Goal: Information Seeking & Learning: Learn about a topic

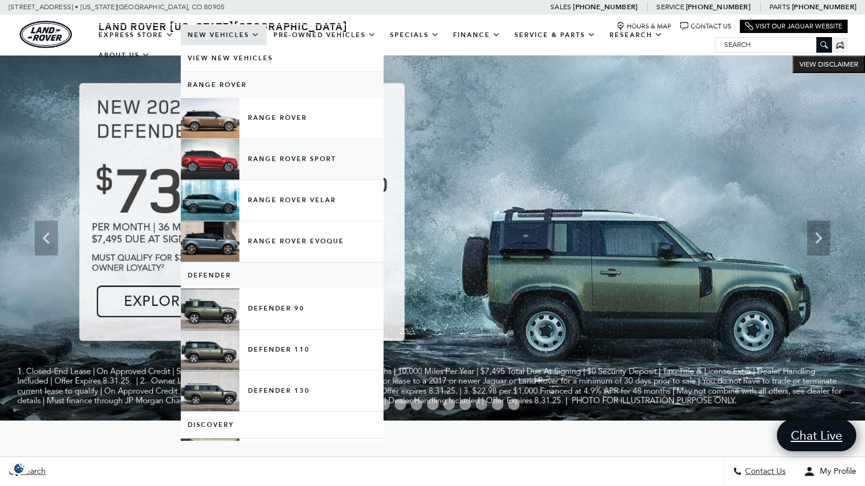
click at [217, 167] on link "Range Rover Sport" at bounding box center [282, 159] width 203 height 41
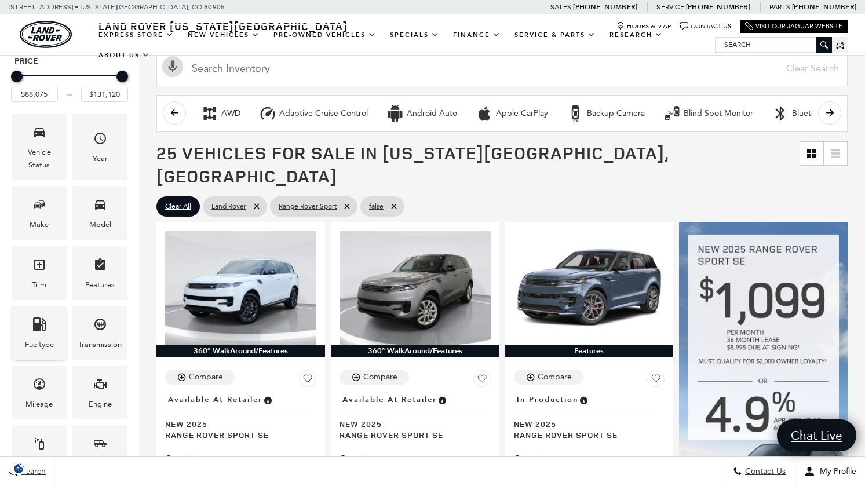
scroll to position [146, 0]
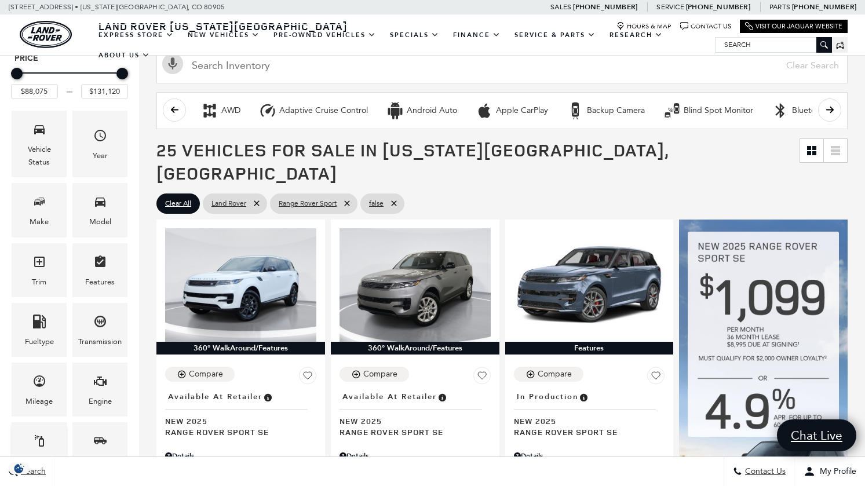
click at [41, 438] on icon "Color" at bounding box center [39, 441] width 9 height 12
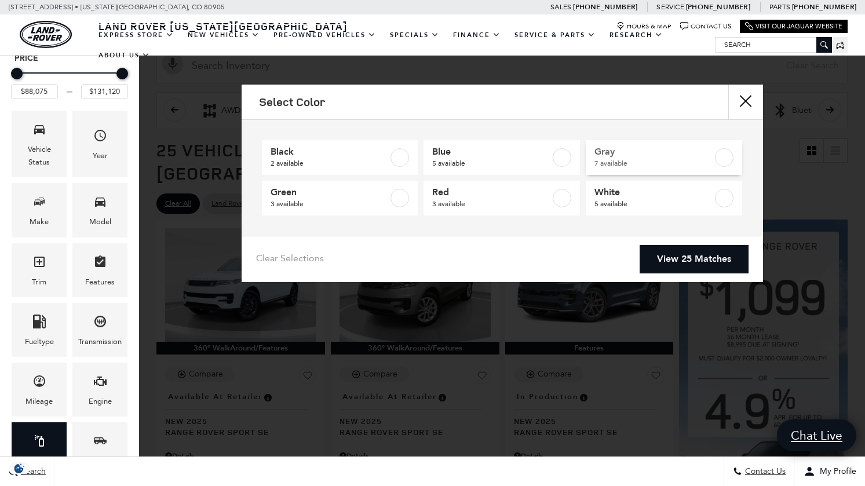
click at [614, 154] on span "Gray" at bounding box center [653, 152] width 118 height 12
type input "$88,400"
checkbox input "true"
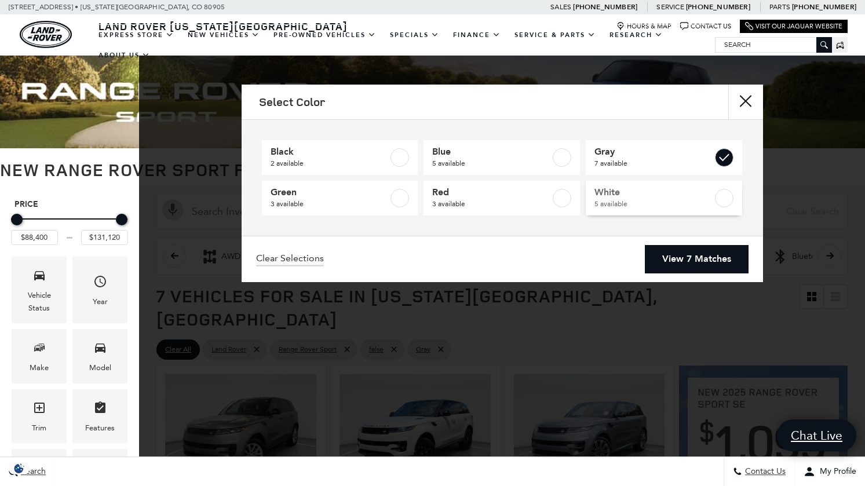
click at [605, 194] on span "White" at bounding box center [653, 192] width 118 height 12
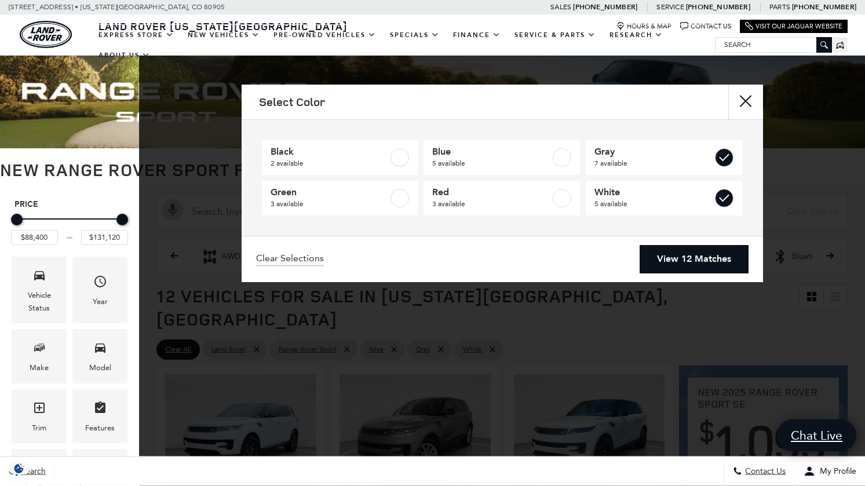
type input "$88,075"
checkbox input "true"
click at [690, 259] on link "View 12 Matches" at bounding box center [693, 259] width 109 height 28
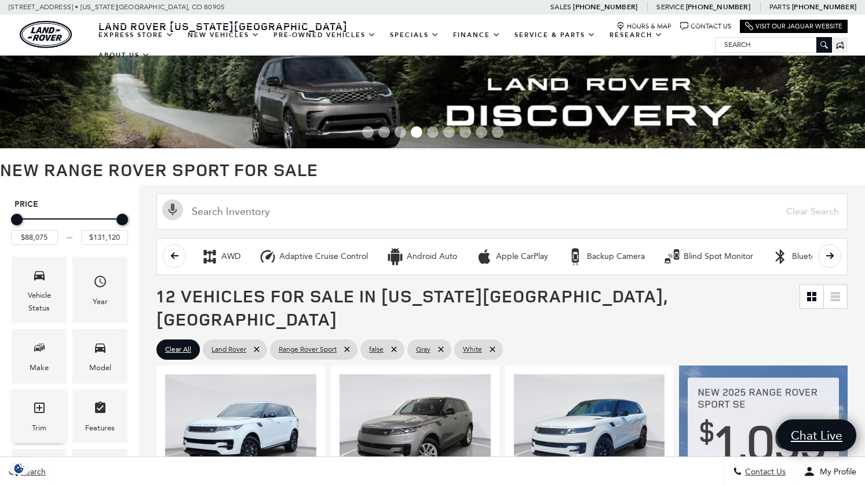
click at [42, 406] on icon "Trim" at bounding box center [39, 408] width 14 height 14
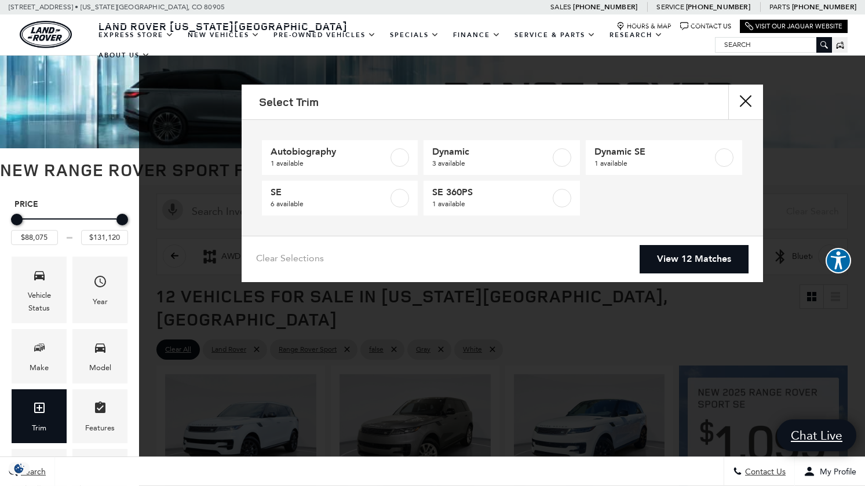
click at [186, 301] on div "Select Trim Autobiography 1 available Dynamic 3 available Dynamic SE 1 availabl…" at bounding box center [502, 243] width 726 height 486
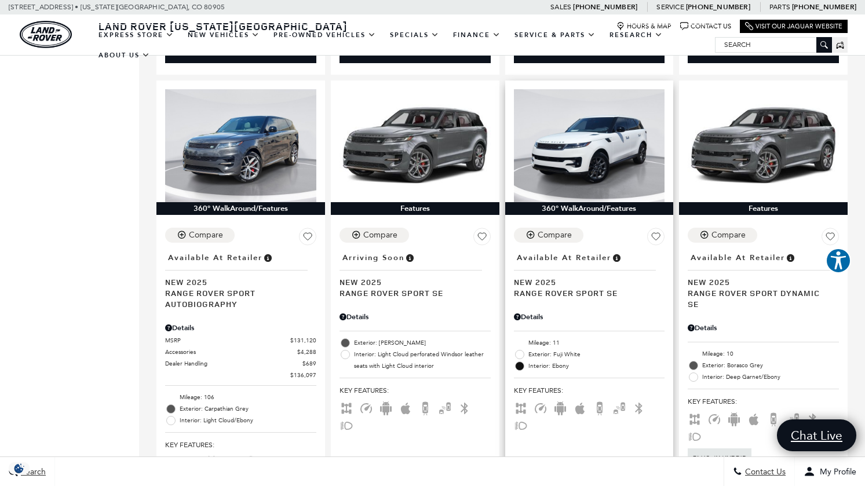
scroll to position [1216, 0]
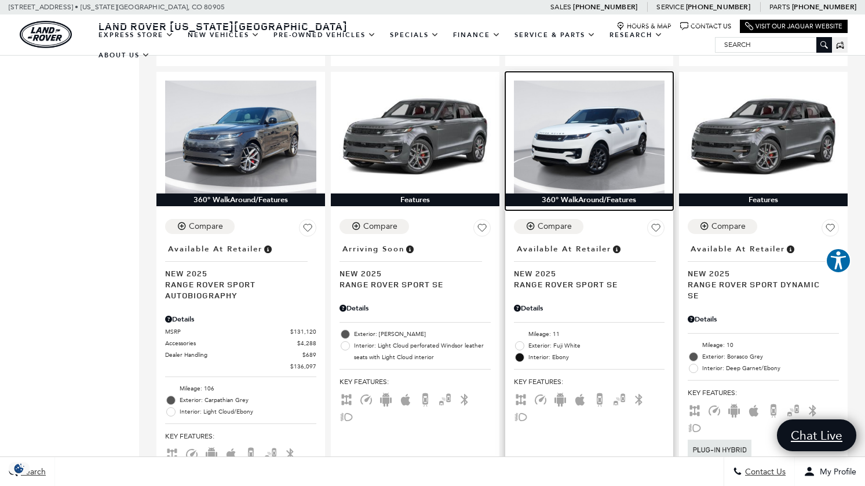
click at [587, 146] on img at bounding box center [589, 137] width 151 height 114
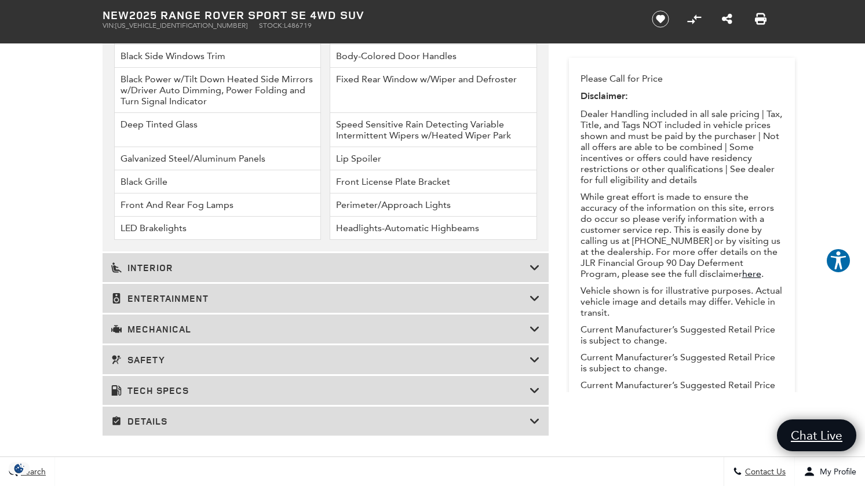
scroll to position [1936, 0]
click at [530, 272] on icon at bounding box center [534, 267] width 10 height 12
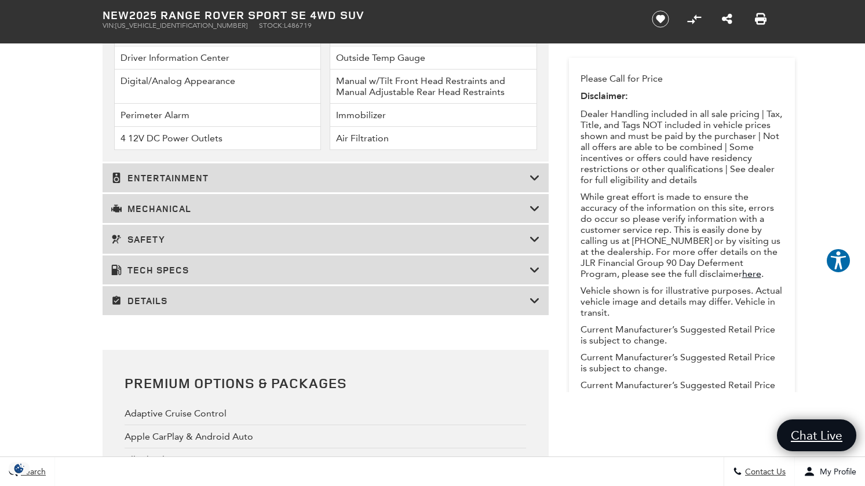
scroll to position [2252, 0]
click at [534, 182] on icon at bounding box center [534, 176] width 10 height 12
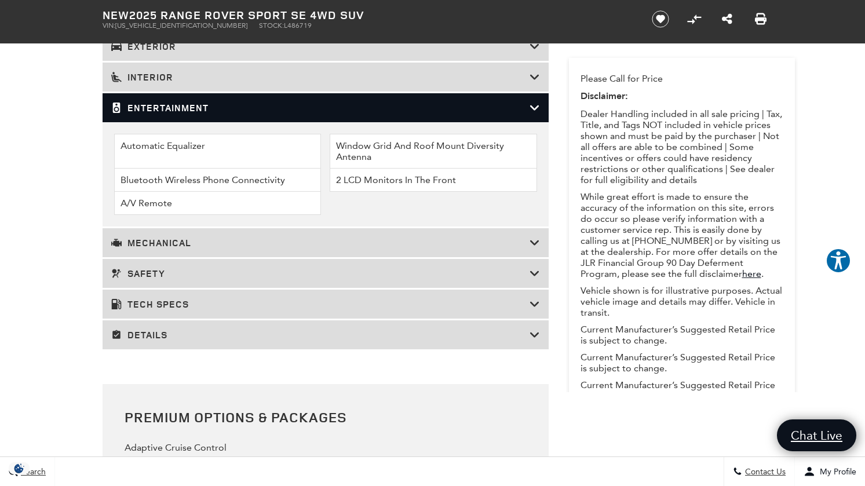
scroll to position [1817, 0]
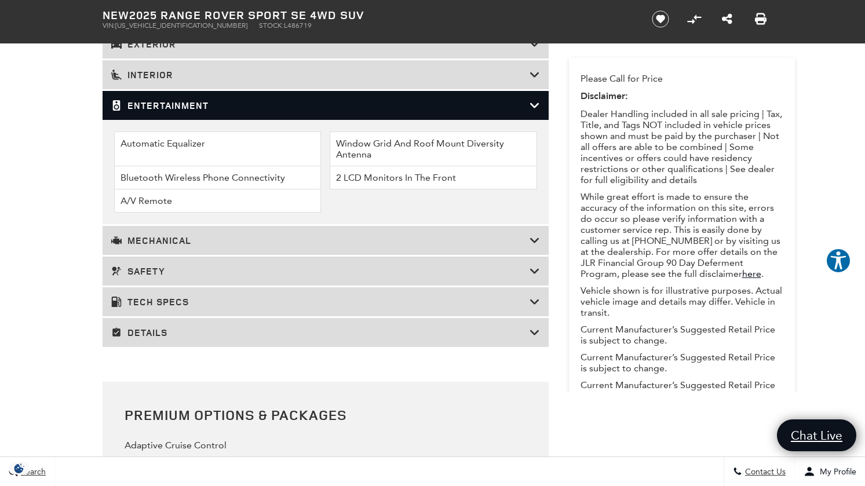
click at [538, 246] on icon at bounding box center [534, 241] width 10 height 12
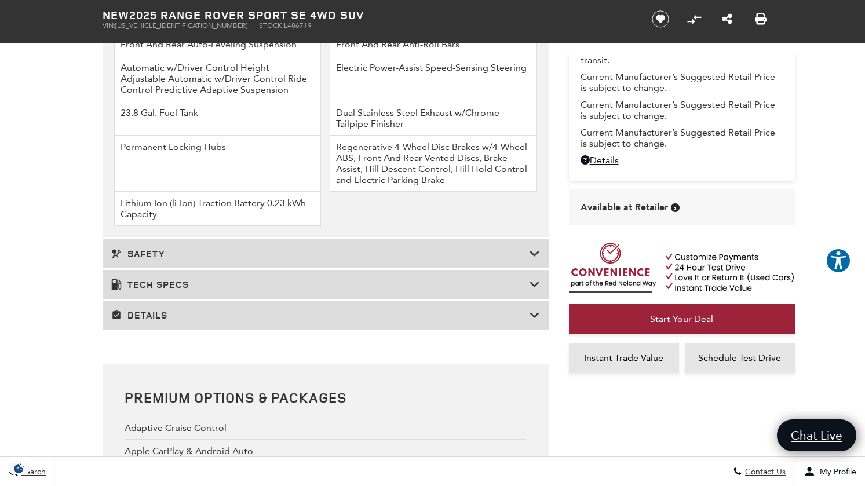
scroll to position [2064, 0]
click at [530, 288] on icon at bounding box center [534, 283] width 10 height 12
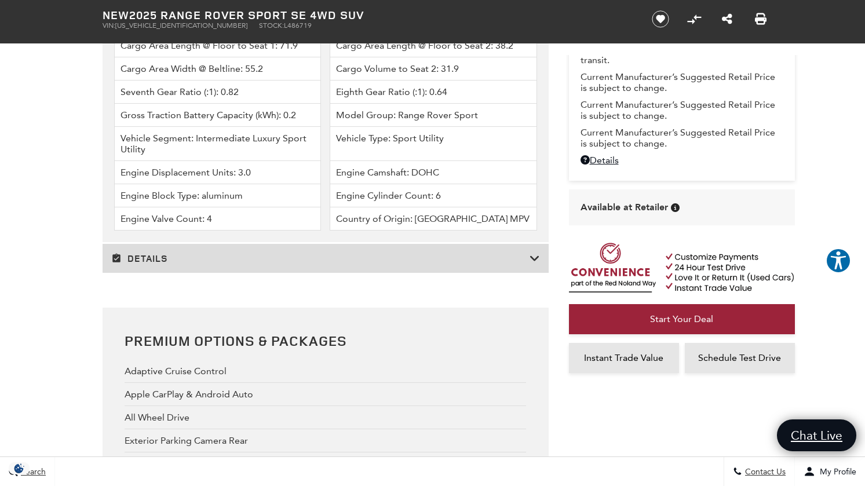
scroll to position [2923, 0]
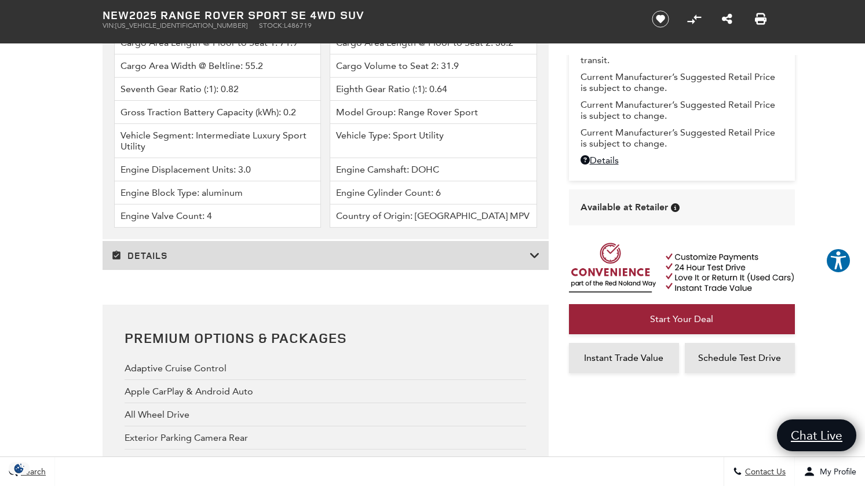
click at [534, 261] on icon at bounding box center [534, 256] width 10 height 12
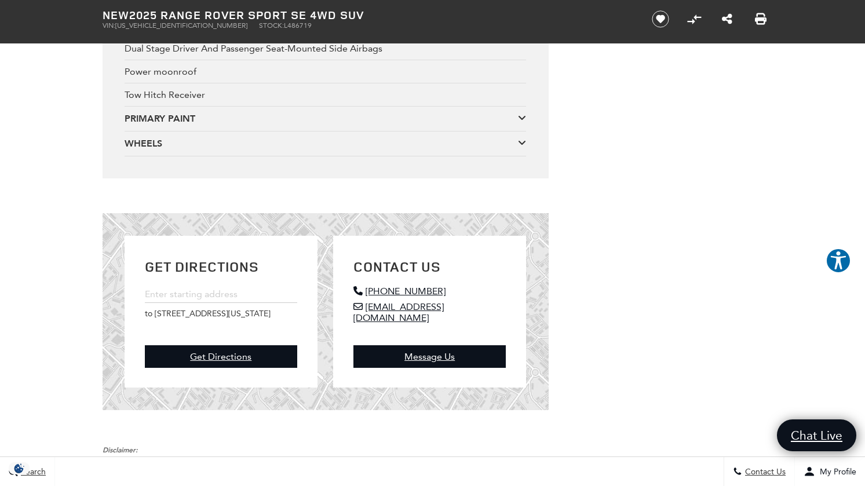
scroll to position [4954, 0]
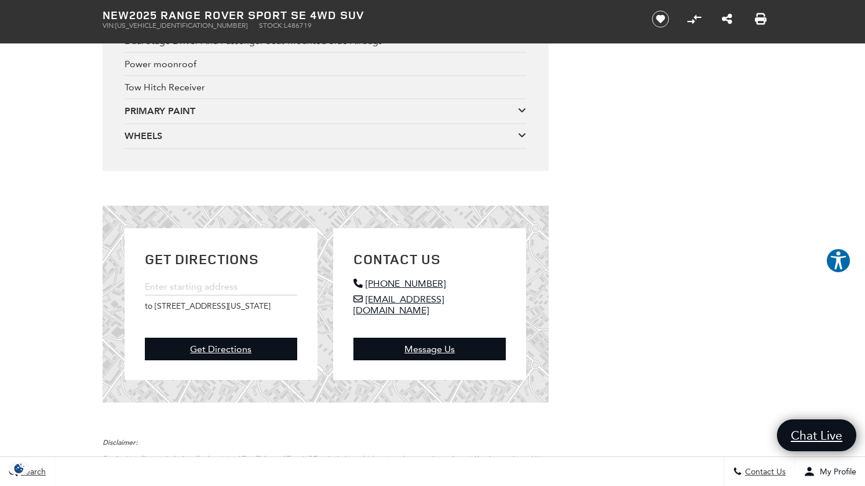
click at [522, 140] on icon at bounding box center [522, 134] width 8 height 9
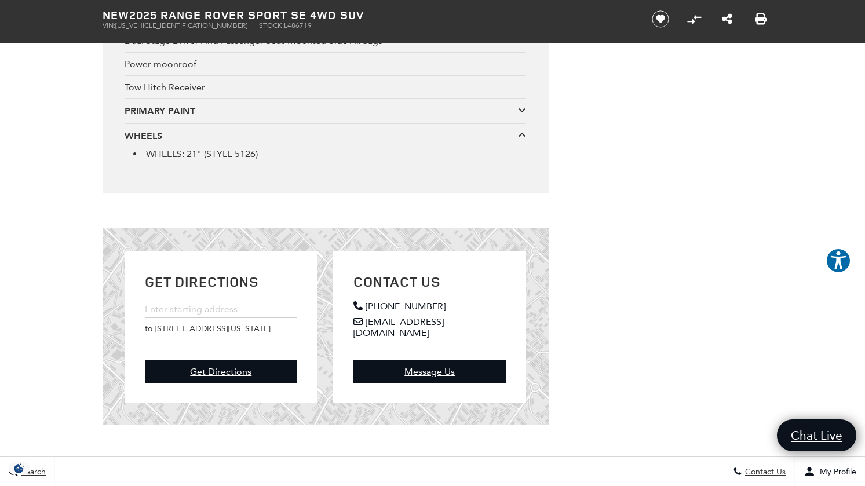
click at [524, 115] on icon at bounding box center [522, 109] width 8 height 9
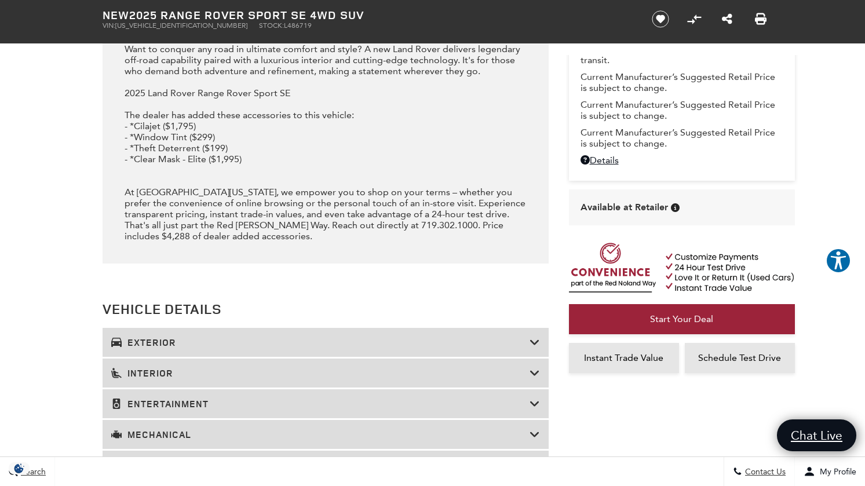
scroll to position [1520, 0]
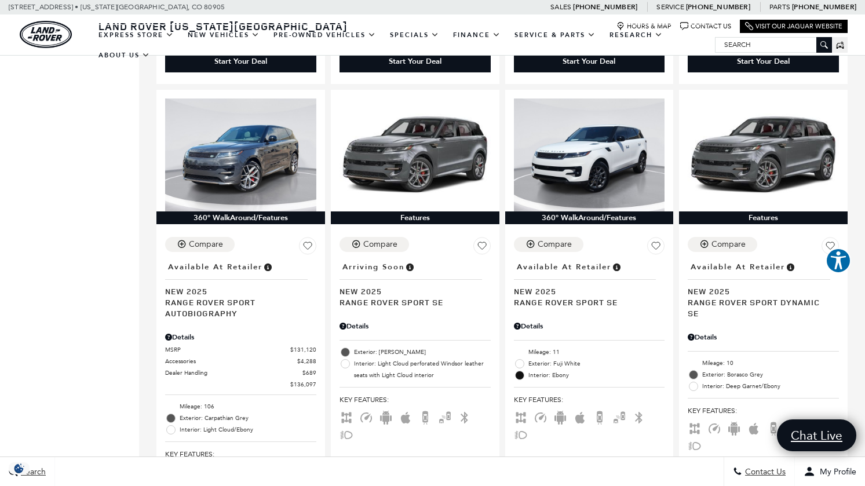
scroll to position [1200, 0]
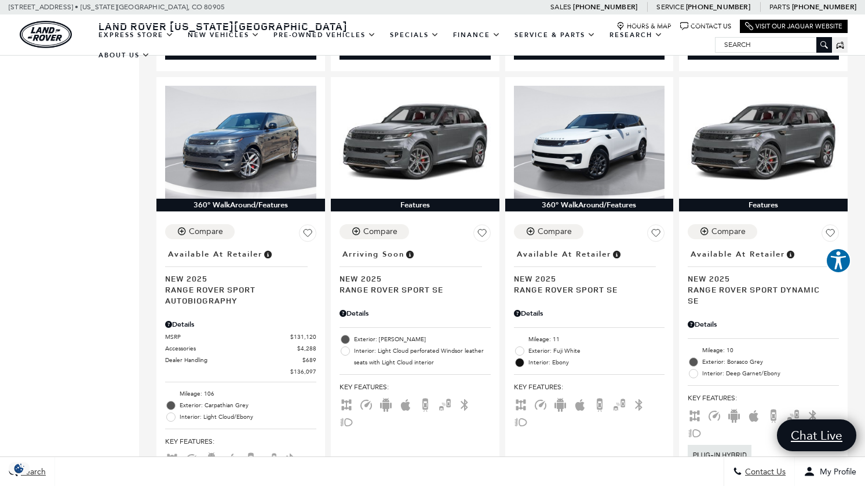
scroll to position [1199, 0]
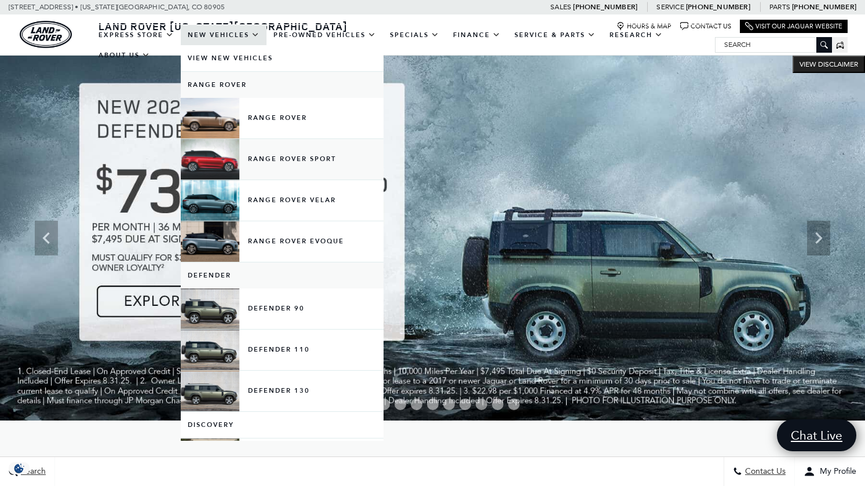
click at [206, 168] on link "Range Rover Sport" at bounding box center [282, 159] width 203 height 41
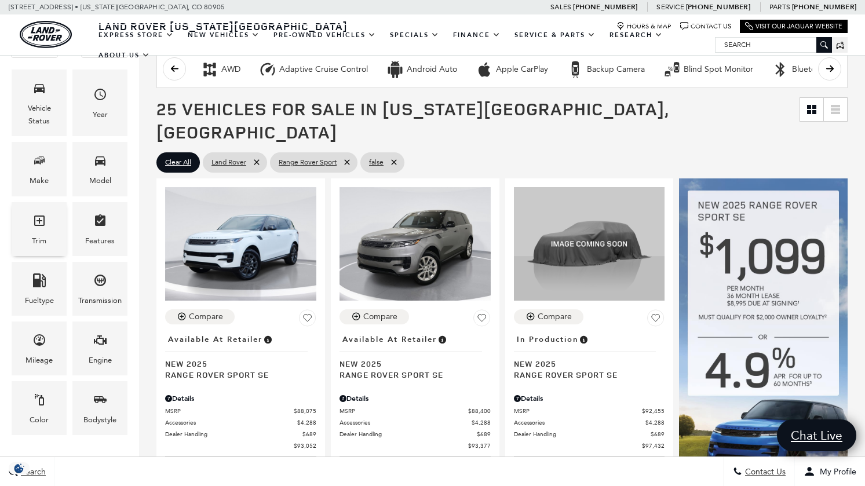
scroll to position [189, 0]
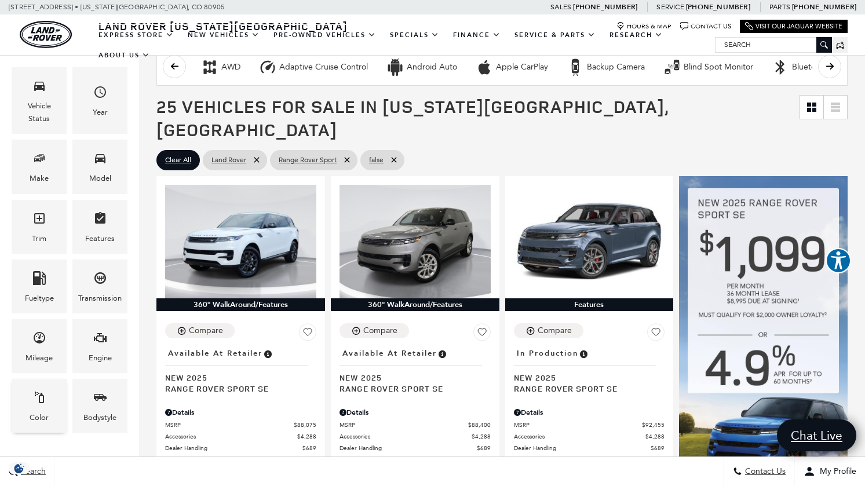
click at [41, 398] on icon "Color" at bounding box center [39, 397] width 14 height 14
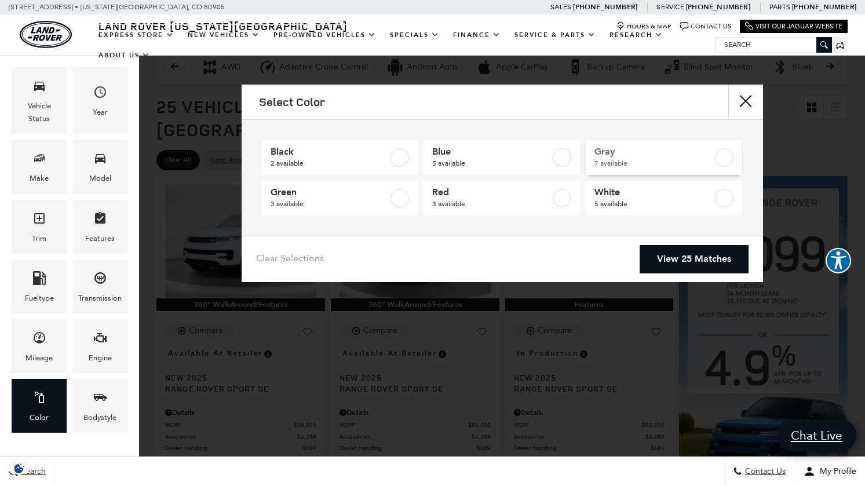
click at [606, 158] on span "Gray" at bounding box center [653, 152] width 118 height 12
type input "$88,400"
checkbox input "true"
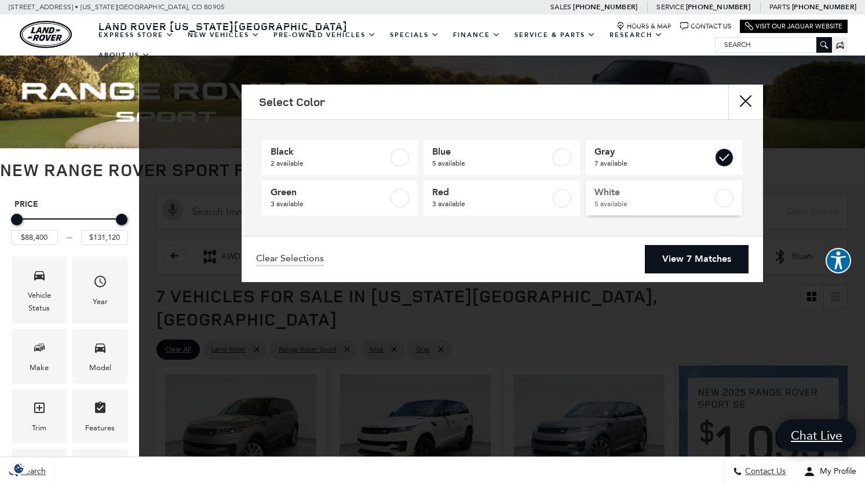
click at [612, 198] on span "White" at bounding box center [653, 192] width 118 height 12
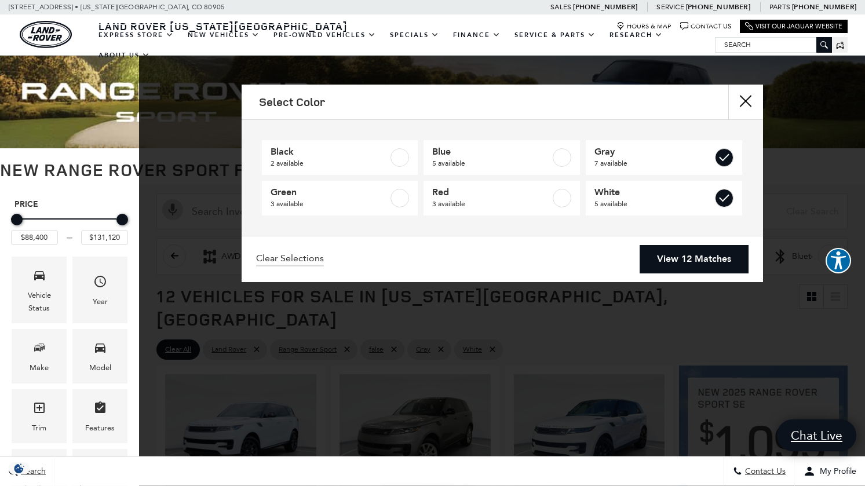
type input "$88,075"
checkbox input "true"
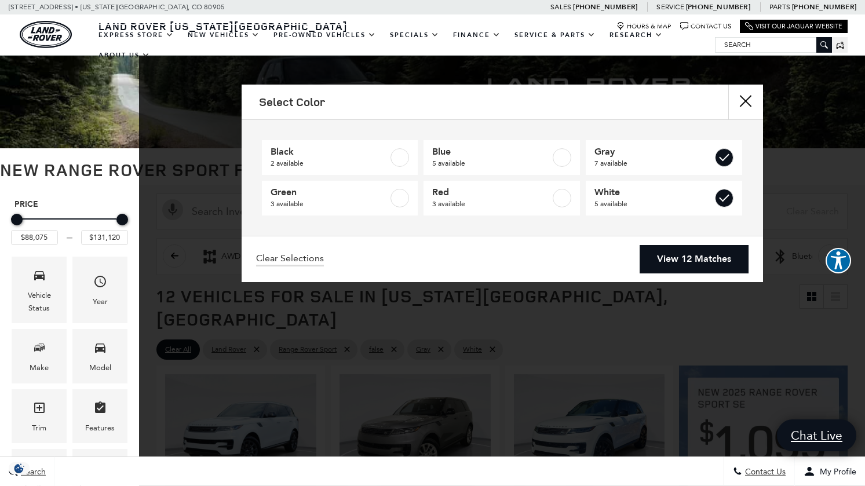
click at [676, 254] on link "View 12 Matches" at bounding box center [693, 259] width 109 height 28
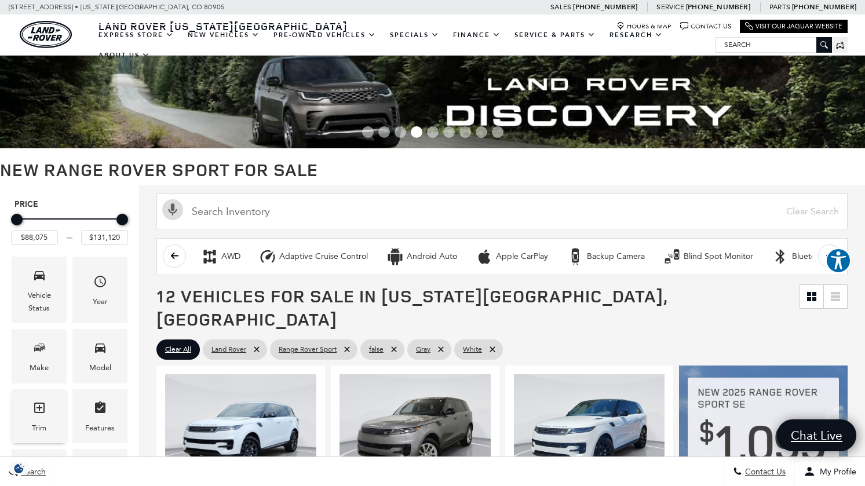
click at [39, 405] on icon "Trim" at bounding box center [39, 407] width 10 height 10
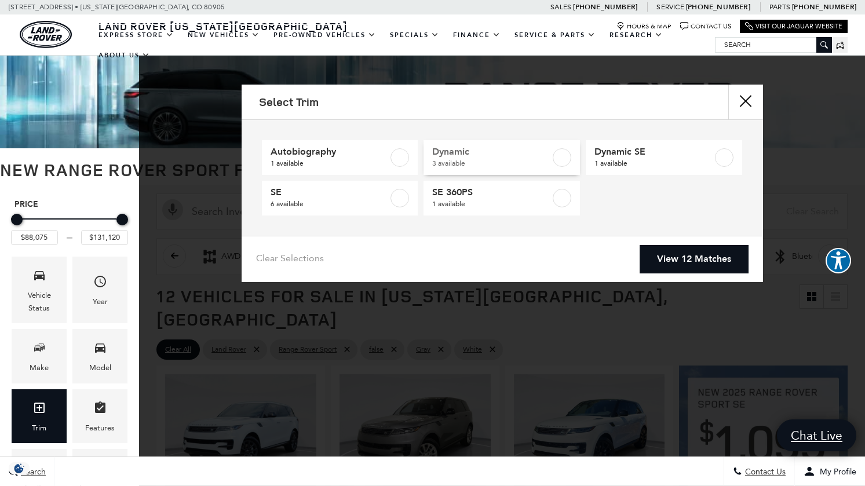
click at [445, 151] on span "Dynamic" at bounding box center [491, 152] width 118 height 12
type input "$116,310"
type input "$125,145"
checkbox input "true"
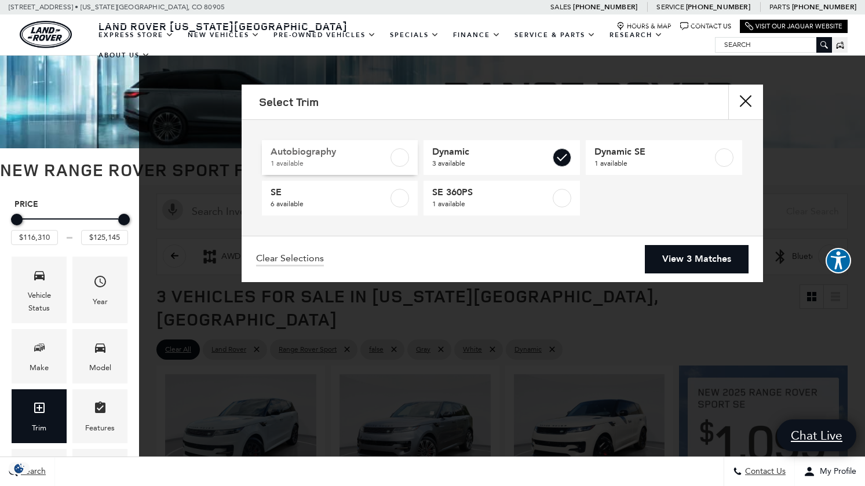
click at [297, 152] on span "Autobiography" at bounding box center [329, 152] width 118 height 12
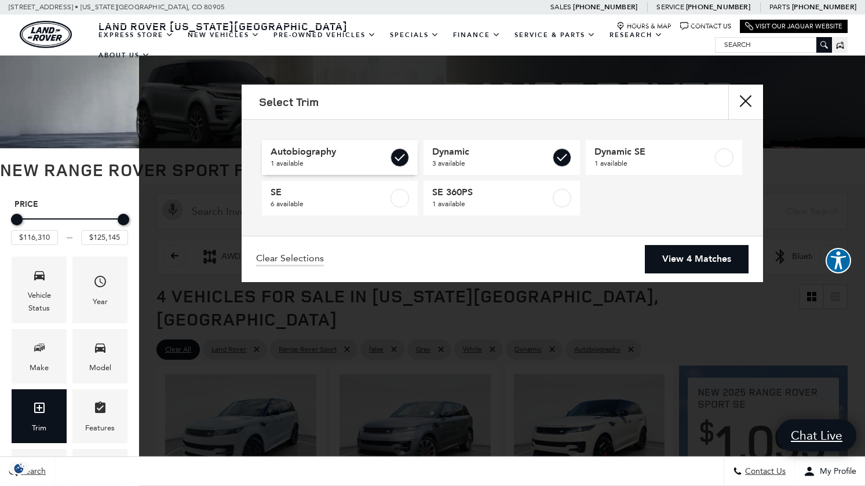
type input "$131,120"
checkbox input "true"
click at [702, 257] on link "View 4 Matches" at bounding box center [697, 259] width 104 height 28
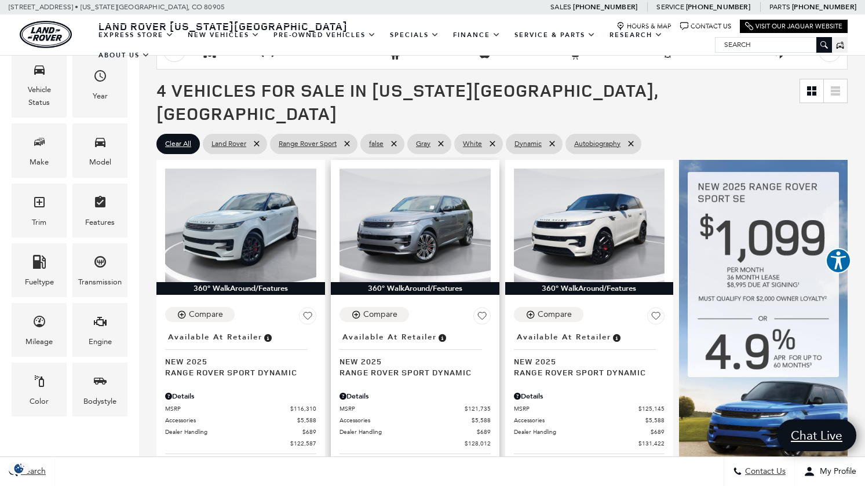
scroll to position [183, 0]
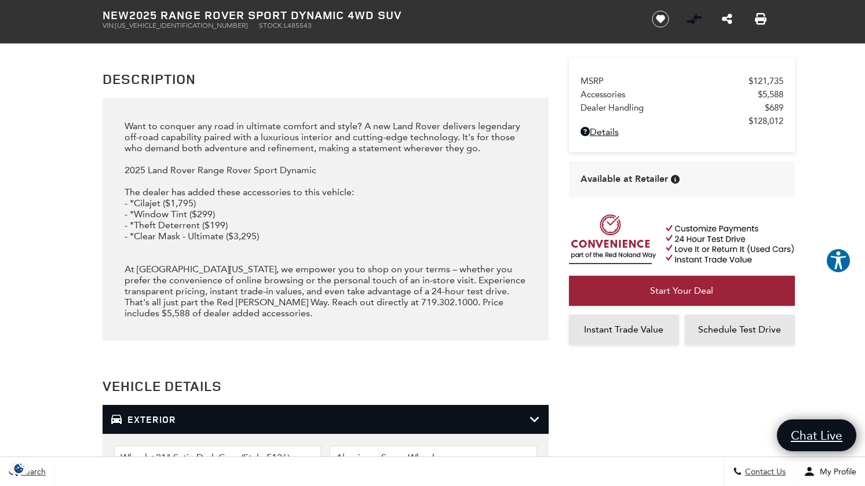
scroll to position [1455, 0]
